Goal: Browse casually: Explore the website without a specific task or goal

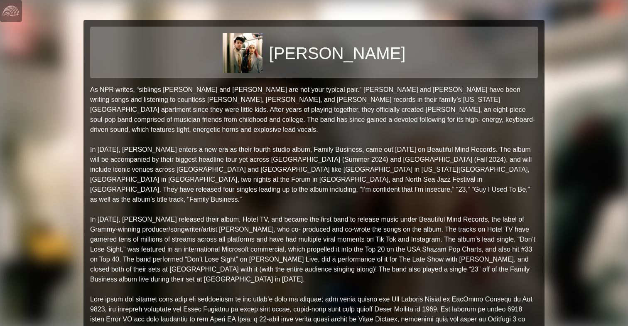
scroll to position [545, 0]
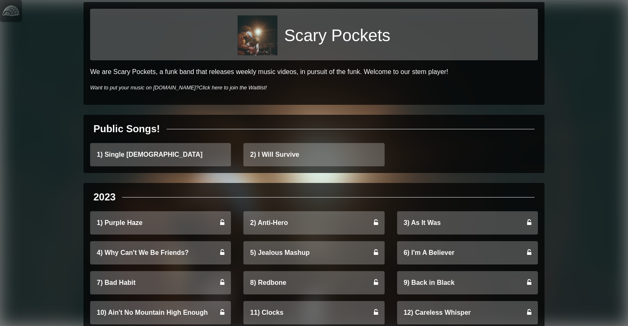
scroll to position [27, 0]
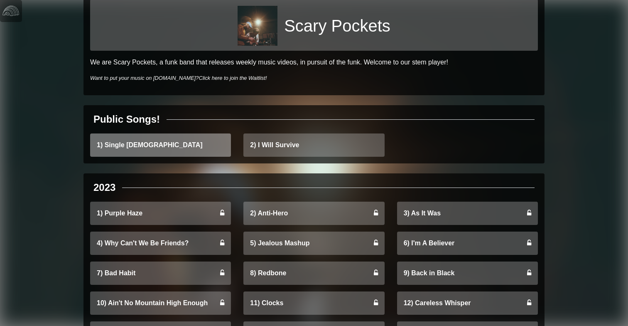
click at [124, 150] on link "1) Single Ladies" at bounding box center [160, 144] width 141 height 23
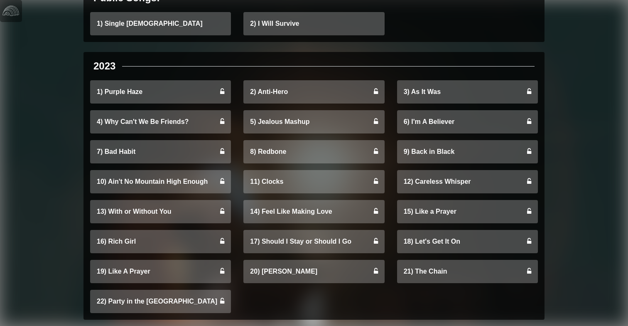
scroll to position [150, 0]
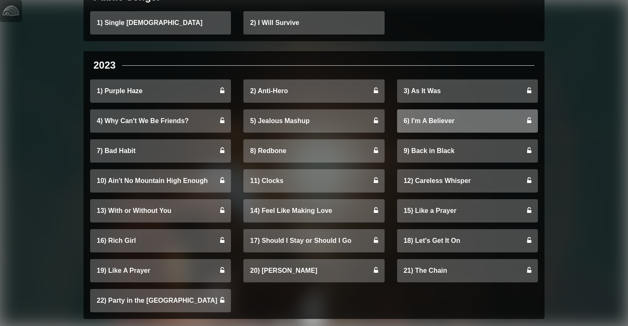
click at [440, 123] on link "6) I'm A Believer" at bounding box center [467, 120] width 141 height 23
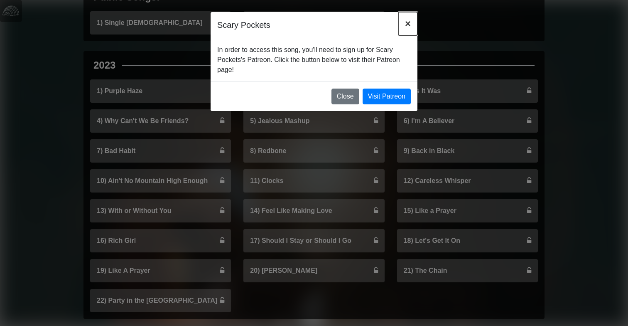
click at [407, 26] on span "×" at bounding box center [408, 23] width 6 height 11
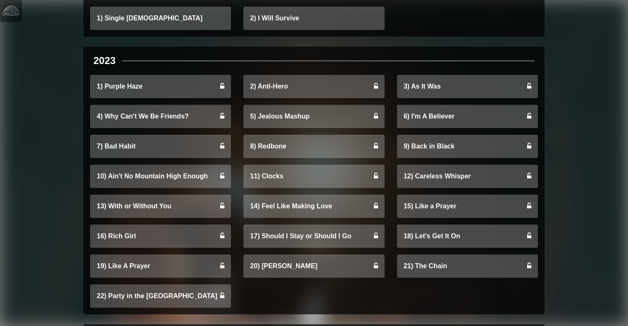
scroll to position [0, 0]
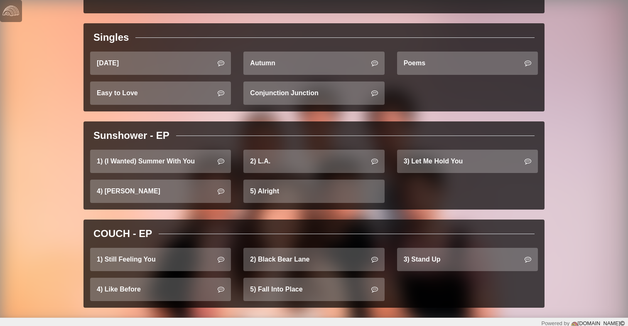
scroll to position [292, 0]
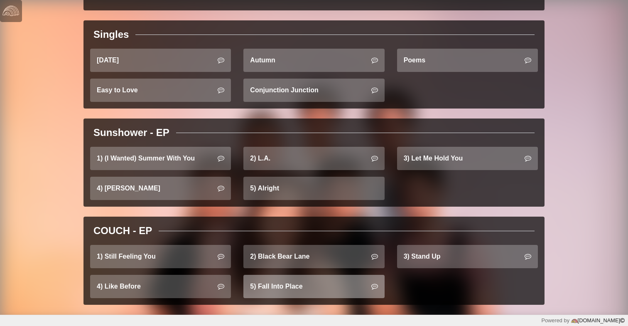
click at [307, 281] on link "5) Fall Into Place" at bounding box center [314, 286] width 141 height 23
